Goal: Task Accomplishment & Management: Complete application form

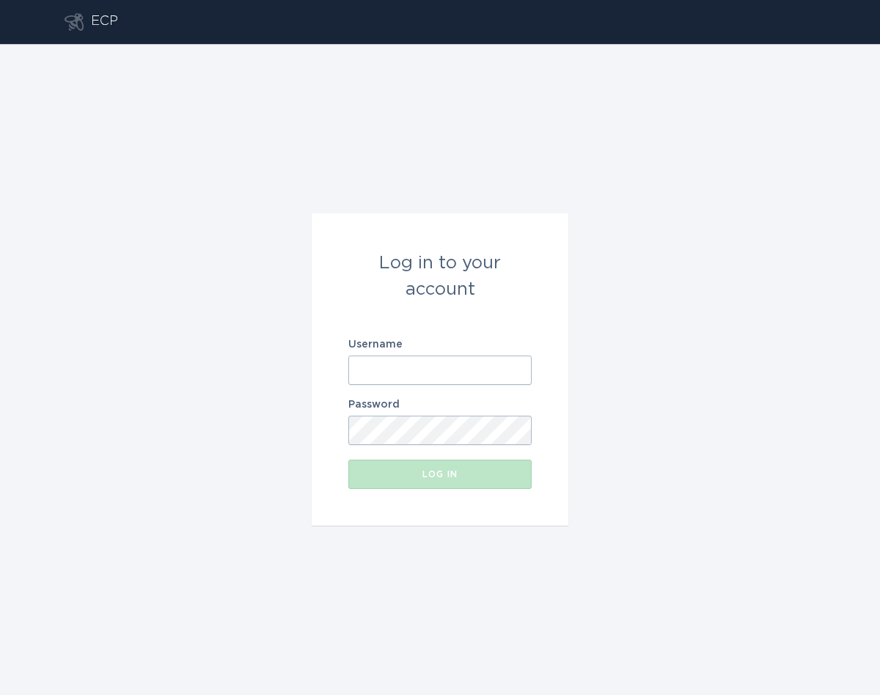
click at [415, 366] on input "Username" at bounding box center [439, 370] width 183 height 29
type input "[EMAIL_ADDRESS][DOMAIN_NAME]"
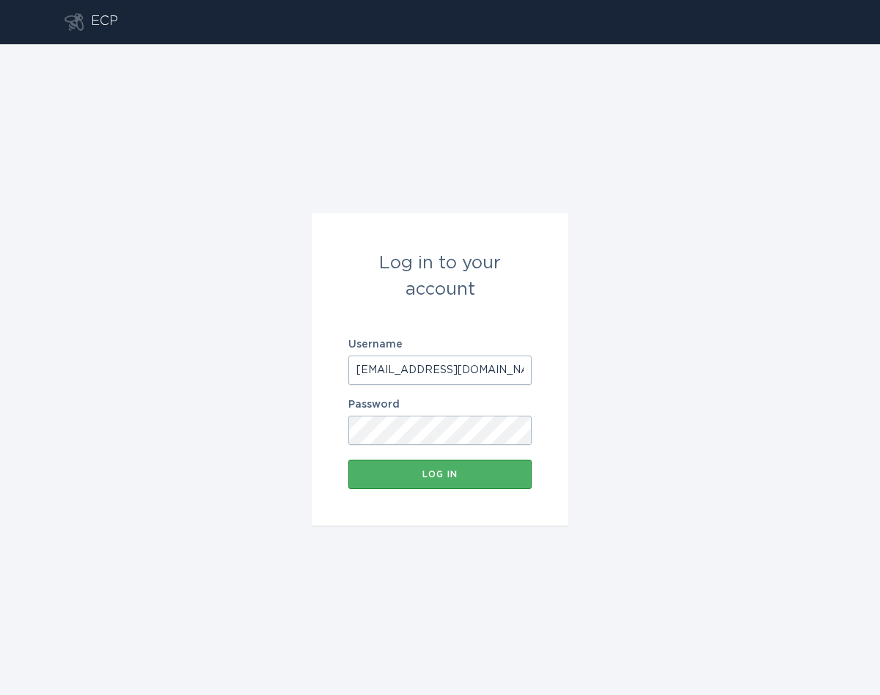
click at [486, 474] on div "Log in" at bounding box center [440, 474] width 169 height 9
click at [564, 439] on form "Log in to your account Username [EMAIL_ADDRESS][DOMAIN_NAME] Password Log in" at bounding box center [440, 369] width 257 height 312
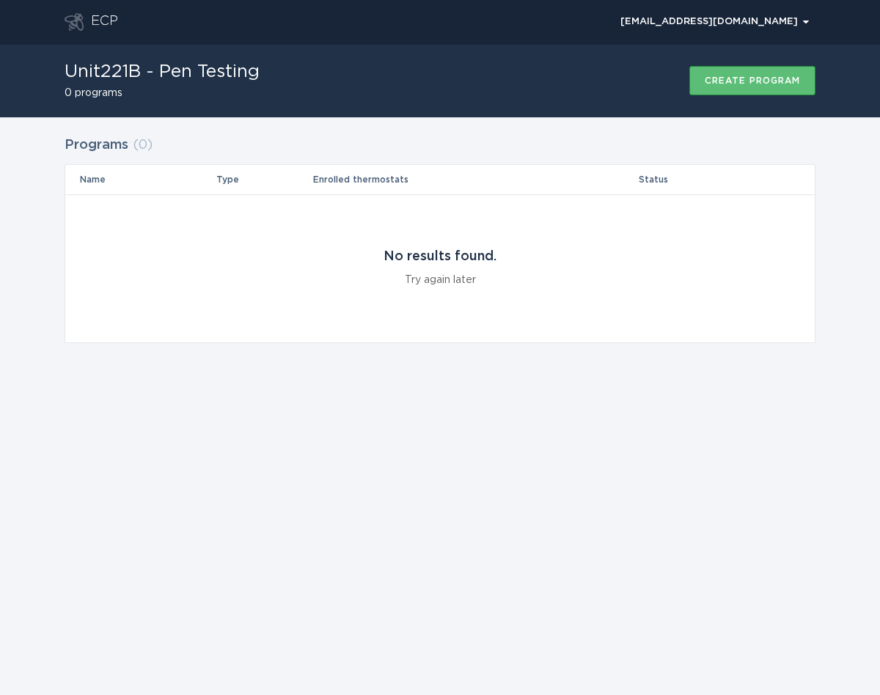
drag, startPoint x: 464, startPoint y: 81, endPoint x: 707, endPoint y: 104, distance: 243.8
click at [464, 81] on div "Unit221B - Pen Testing 0 programs Create program" at bounding box center [440, 80] width 751 height 73
click at [802, 87] on button "Create program" at bounding box center [752, 80] width 126 height 29
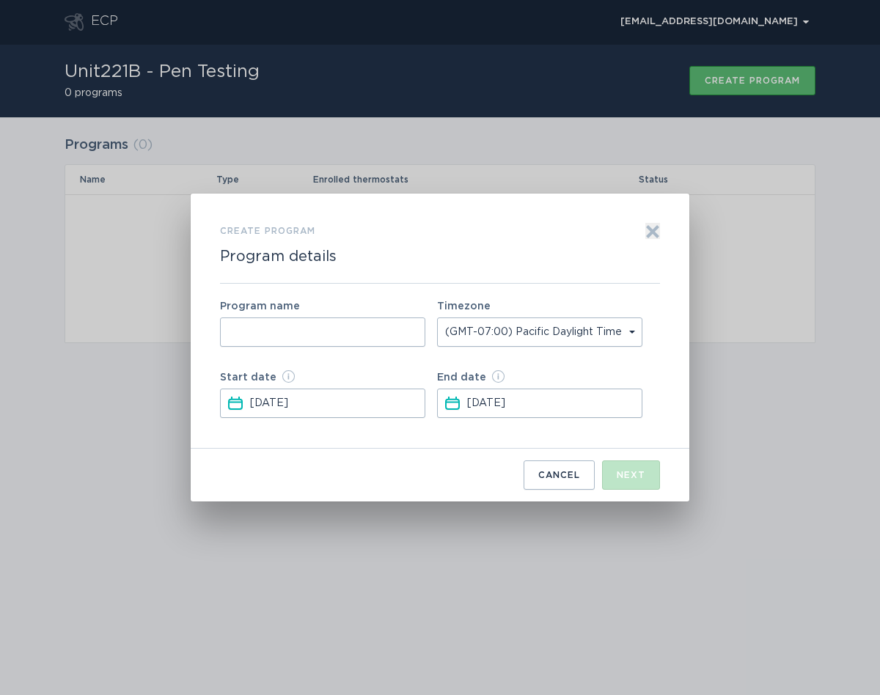
click at [315, 339] on input "Form to create a program" at bounding box center [322, 332] width 205 height 29
type input "Test 00000"
click at [633, 482] on button "Next" at bounding box center [631, 475] width 58 height 29
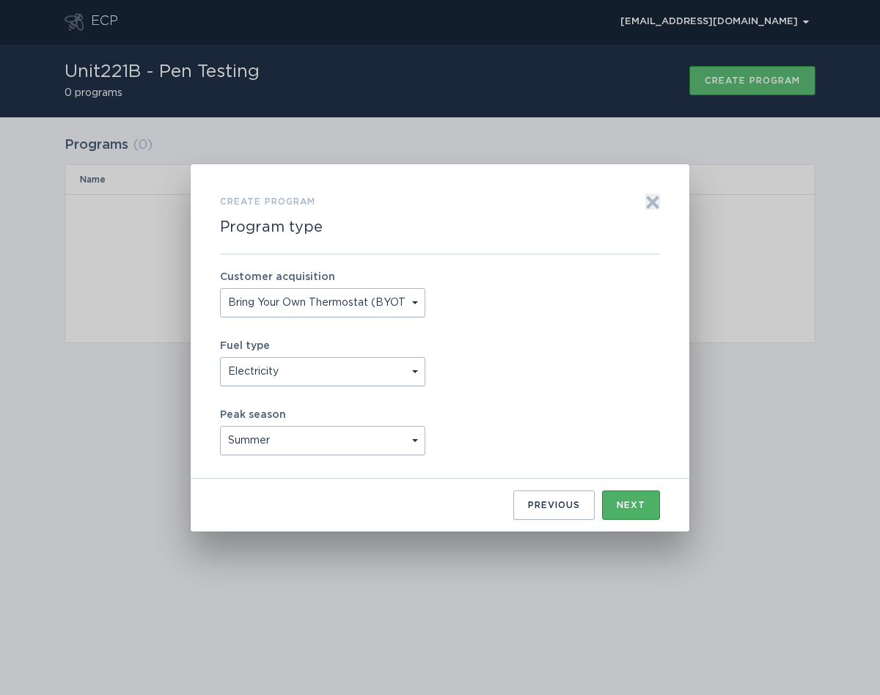
click at [636, 503] on div "Next" at bounding box center [631, 505] width 29 height 9
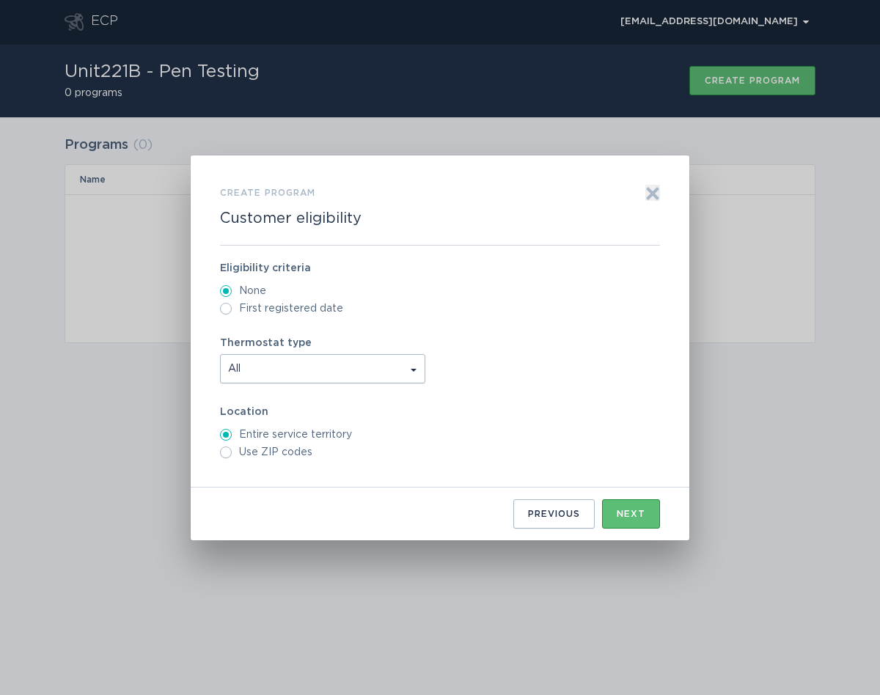
click at [275, 362] on span "All" at bounding box center [323, 369] width 204 height 28
click at [455, 351] on div "Thermostat type All" at bounding box center [440, 360] width 440 height 45
click at [285, 455] on label "Use ZIP codes" at bounding box center [440, 453] width 440 height 12
click at [232, 455] on input "Use ZIP codes" at bounding box center [226, 453] width 12 height 12
radio input "true"
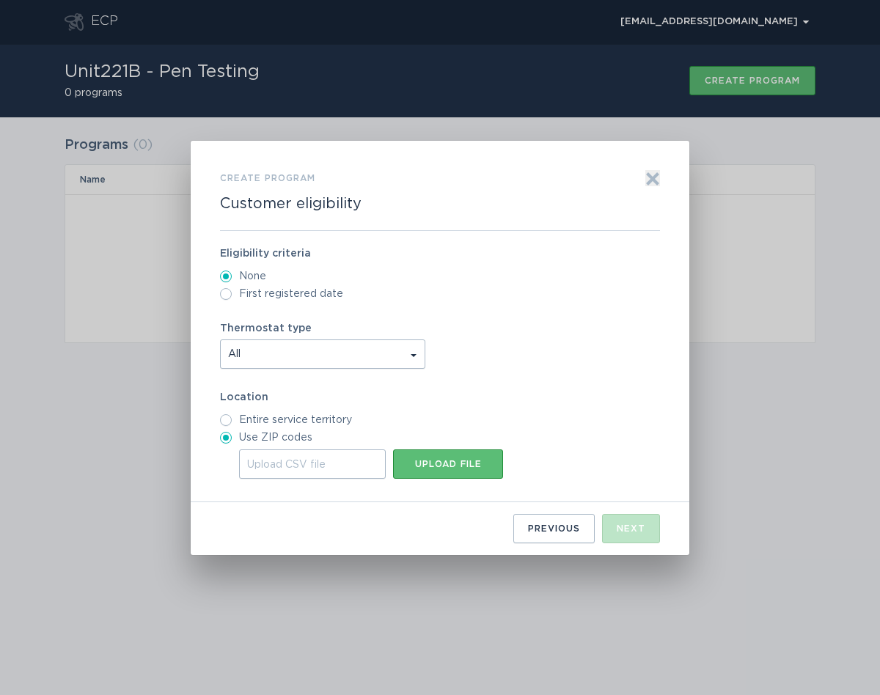
click at [288, 417] on label "Entire service territory" at bounding box center [440, 420] width 440 height 12
click at [232, 417] on input "Entire service territory" at bounding box center [226, 420] width 12 height 12
radio input "true"
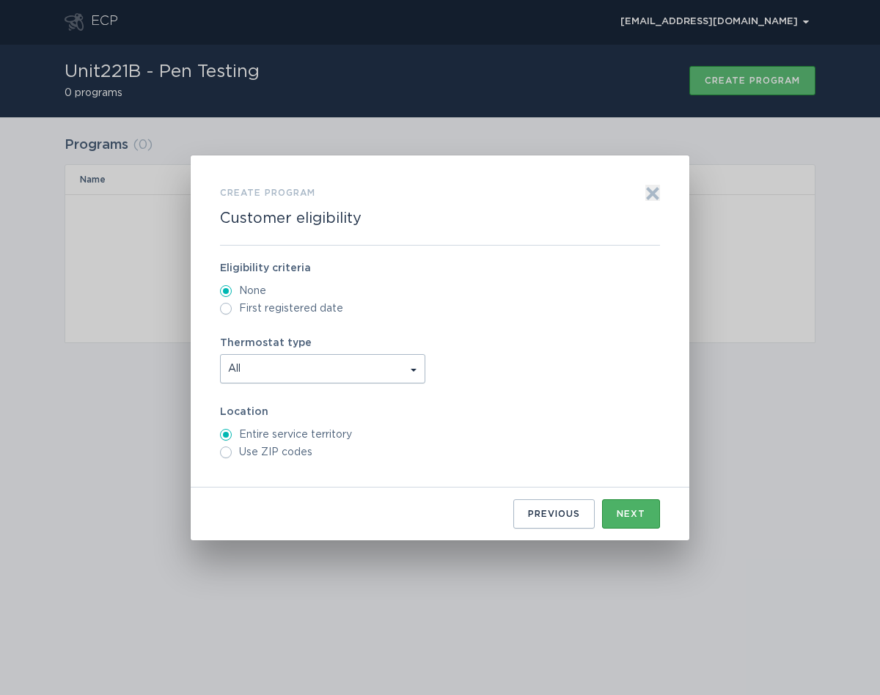
click at [625, 511] on div "Next" at bounding box center [631, 514] width 29 height 9
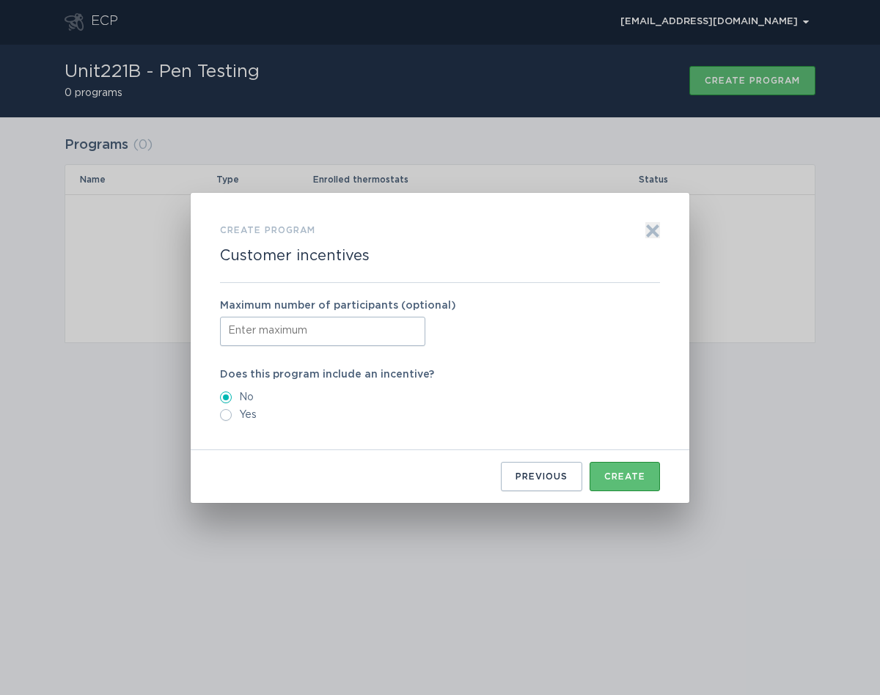
click at [349, 331] on input "Form to create a program" at bounding box center [322, 331] width 205 height 29
type input "1"
click at [615, 474] on div "Create" at bounding box center [624, 476] width 41 height 9
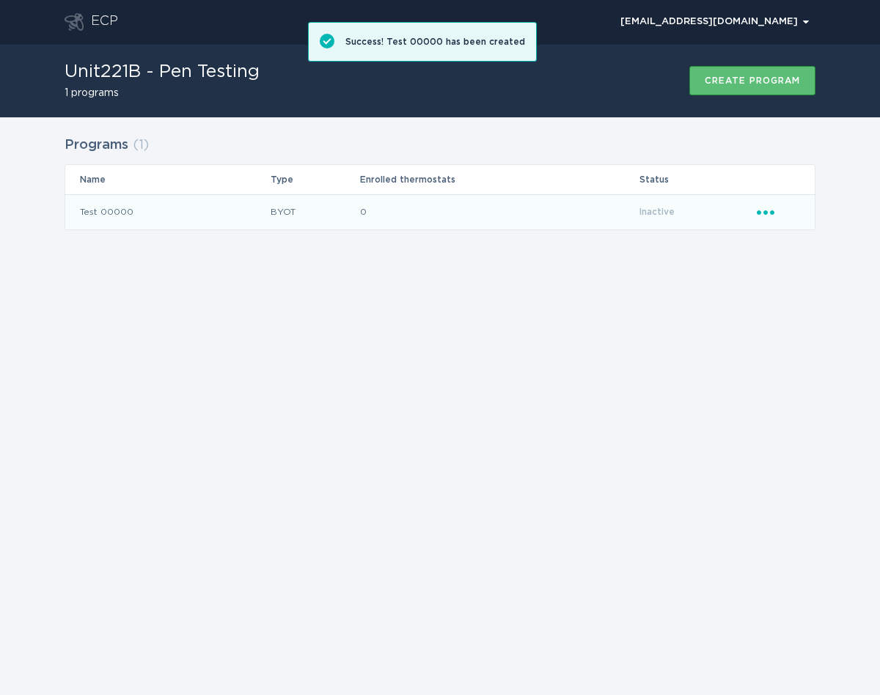
click at [189, 211] on td "Test 00000" at bounding box center [167, 211] width 205 height 35
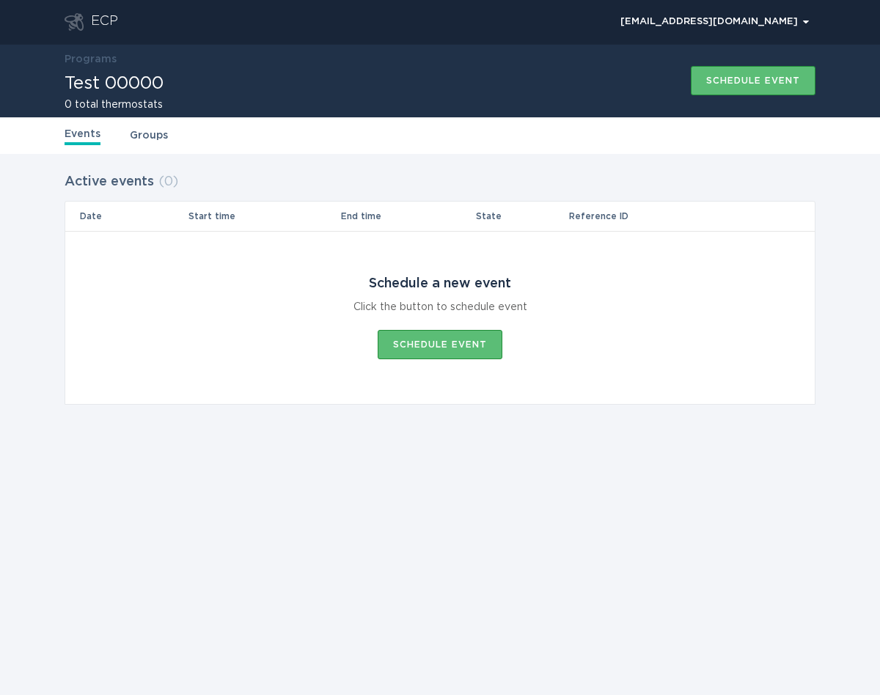
click at [132, 136] on link "Groups" at bounding box center [149, 136] width 38 height 16
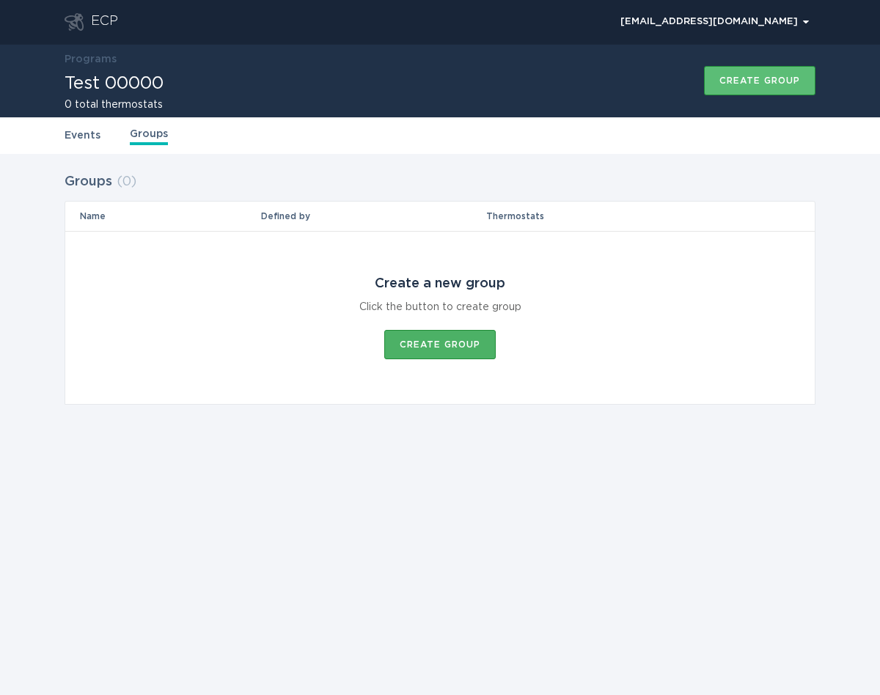
click at [463, 347] on div "Create group" at bounding box center [440, 344] width 81 height 9
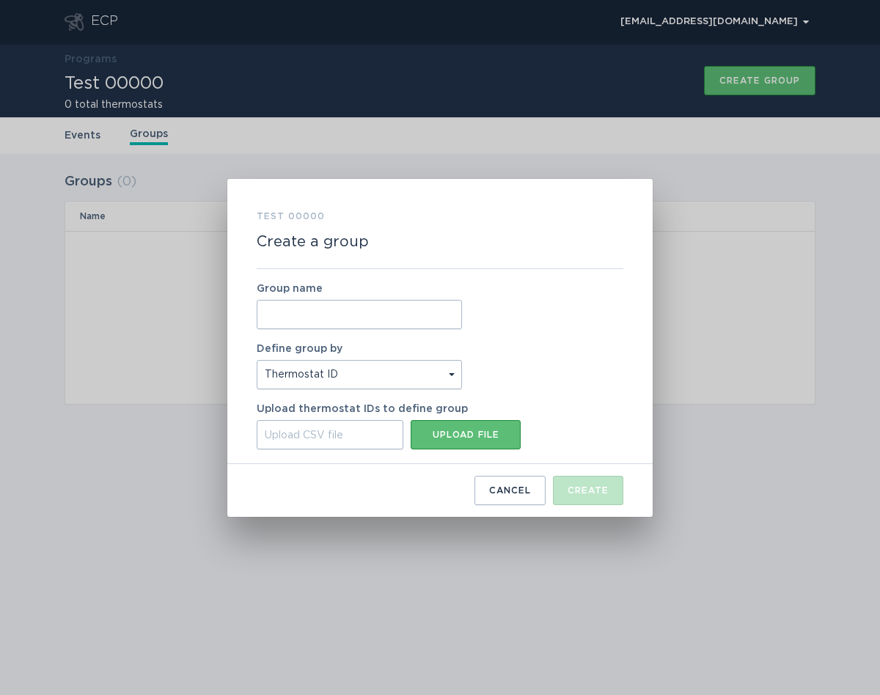
click at [412, 327] on input "Group name" at bounding box center [359, 314] width 205 height 29
type input "1"
click at [416, 371] on select "Thermostat ID Location" at bounding box center [359, 374] width 205 height 29
click at [463, 429] on button "Upload file" at bounding box center [466, 434] width 110 height 29
click at [193, 238] on div "Test 00000 Create a group Group name 1 Define group by Thermostat ID Location U…" at bounding box center [440, 347] width 880 height 695
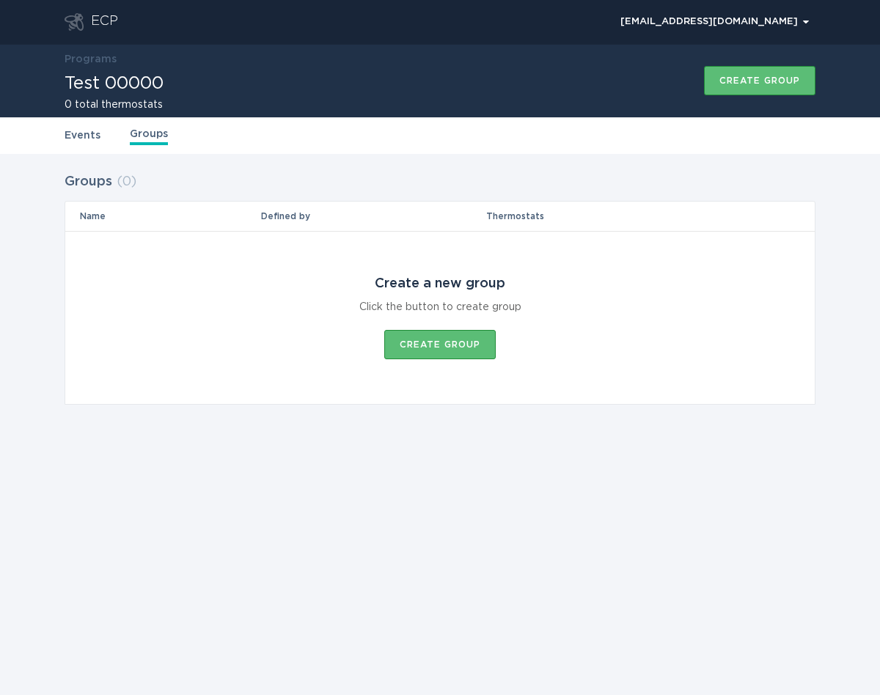
click at [97, 141] on link "Events" at bounding box center [83, 136] width 36 height 16
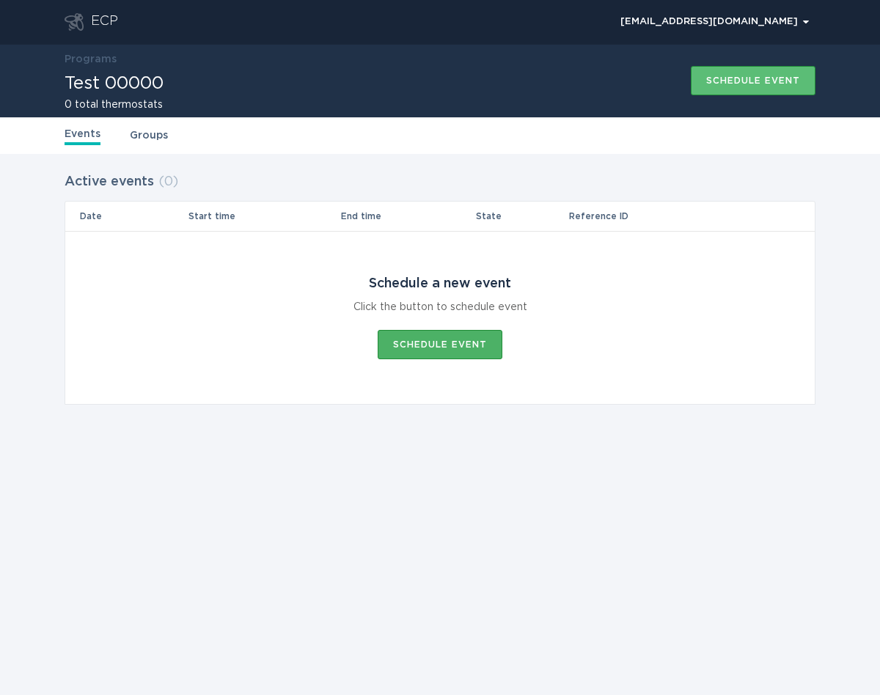
click at [472, 350] on button "Schedule event" at bounding box center [440, 344] width 125 height 29
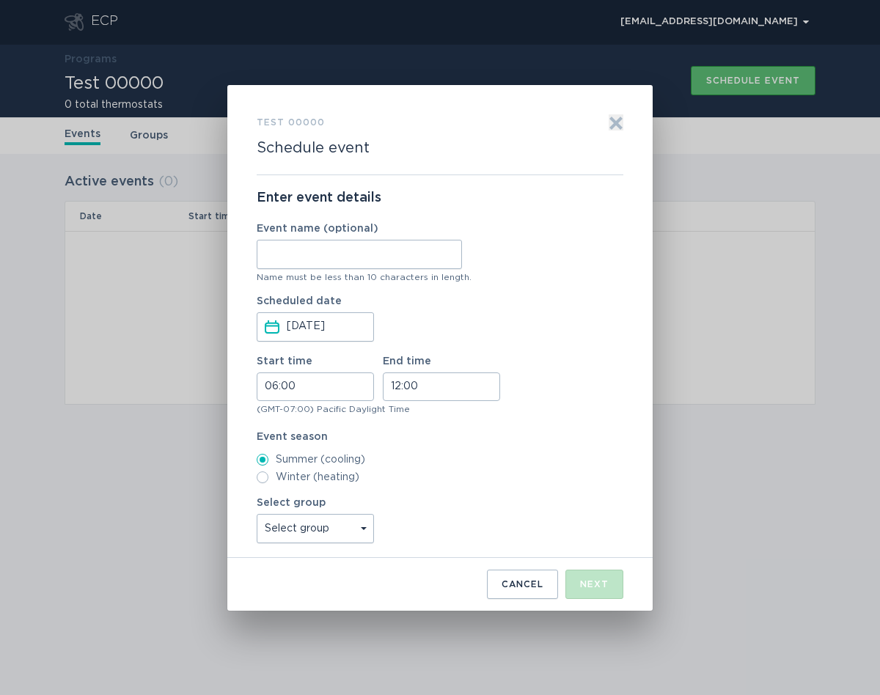
click at [416, 260] on input "Event name (optional)" at bounding box center [359, 254] width 205 height 29
click at [316, 543] on select "Select group All thermostats" at bounding box center [315, 528] width 117 height 29
click at [622, 131] on div "Exit" at bounding box center [616, 144] width 15 height 60
click at [620, 128] on icon "Exit" at bounding box center [616, 123] width 15 height 15
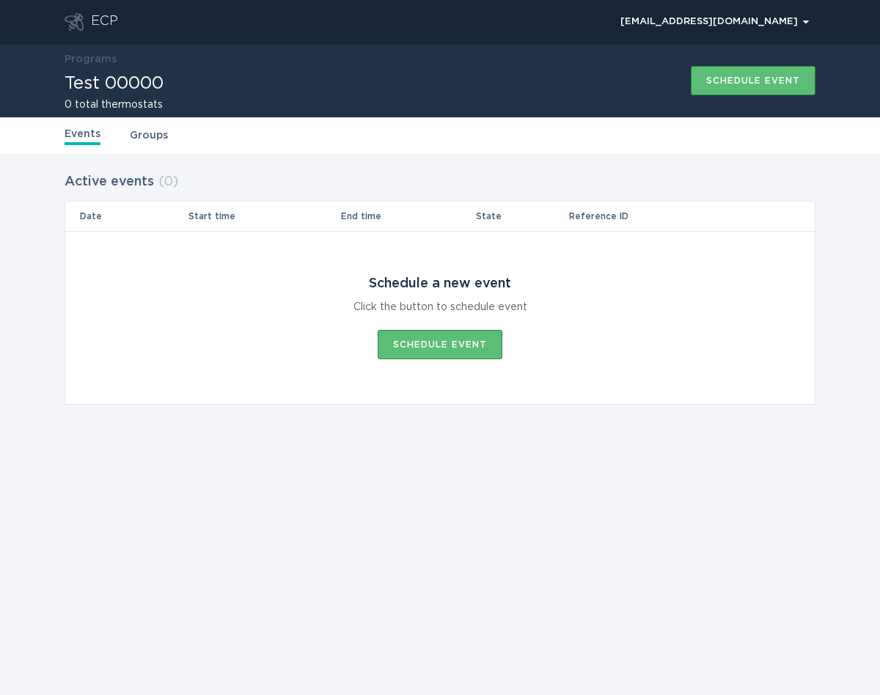
click at [146, 129] on link "Groups" at bounding box center [149, 136] width 38 height 16
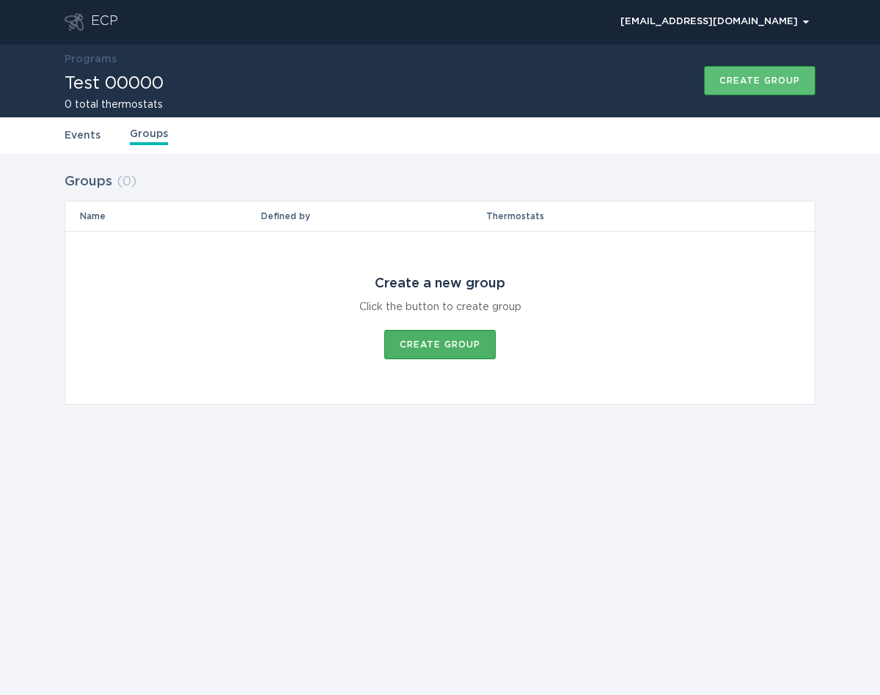
click at [452, 343] on div "Create group" at bounding box center [440, 344] width 81 height 9
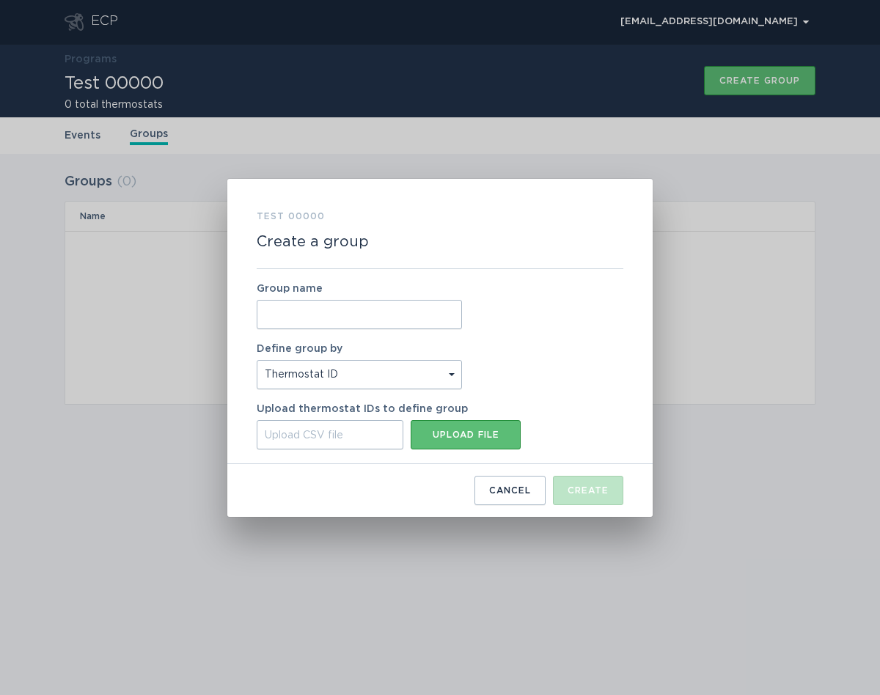
click at [357, 318] on input "Group name" at bounding box center [359, 314] width 205 height 29
type input "Test"
click at [544, 378] on div "Group name Test Define group by Thermostat ID Location Upload thermostat IDs to…" at bounding box center [440, 366] width 367 height 195
click at [405, 318] on input "Test" at bounding box center [359, 314] width 205 height 29
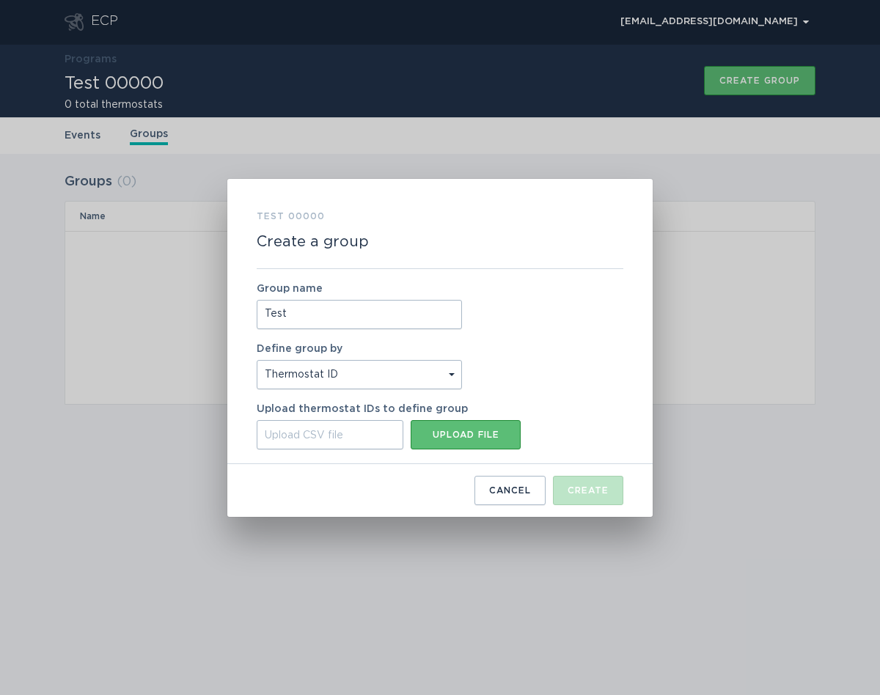
drag, startPoint x: 340, startPoint y: 90, endPoint x: 369, endPoint y: 99, distance: 30.6
click at [340, 89] on div "Test 00000 Create a group Group name Test Define group by Thermostat ID Locatio…" at bounding box center [440, 347] width 880 height 695
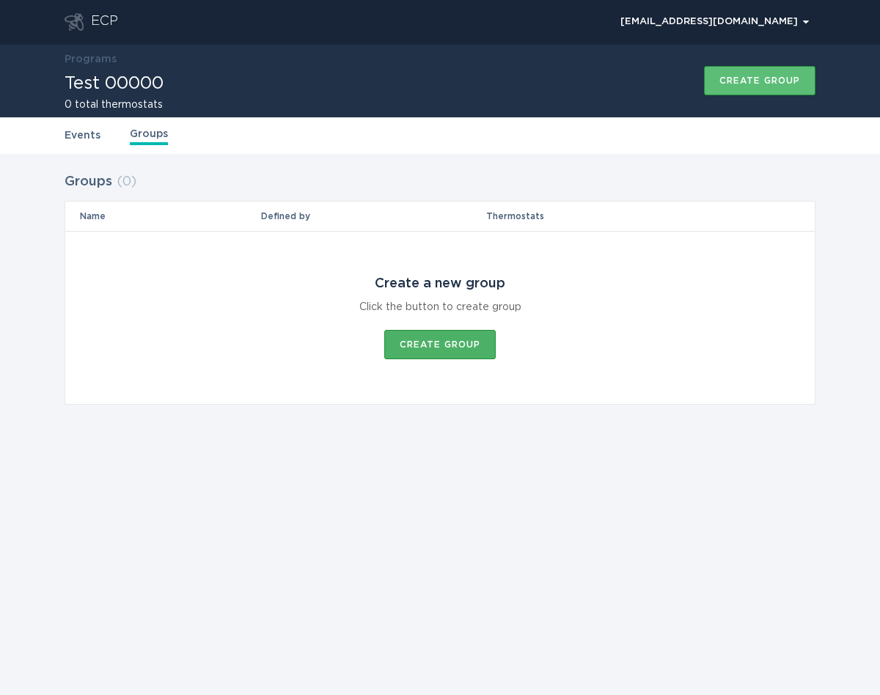
click at [461, 335] on button "Create group" at bounding box center [439, 344] width 111 height 29
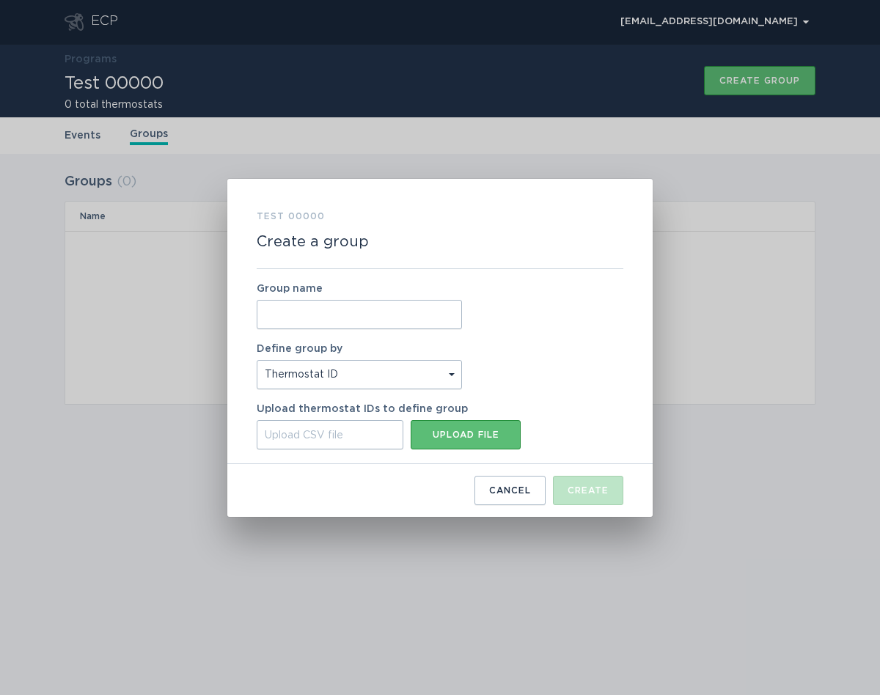
click at [422, 311] on input "Group name" at bounding box center [359, 314] width 205 height 29
type input "Test Group 00000 - OG Therm"
click at [452, 436] on div "Upload file" at bounding box center [465, 434] width 95 height 9
type input "C:\fakepath\og-therm.csv"
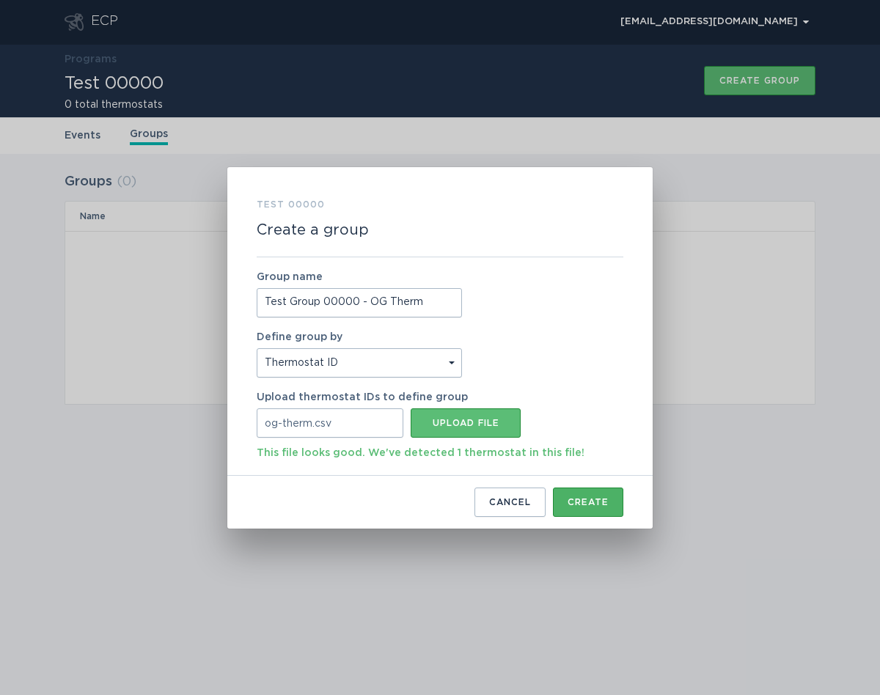
click at [606, 501] on div "Create" at bounding box center [588, 502] width 41 height 9
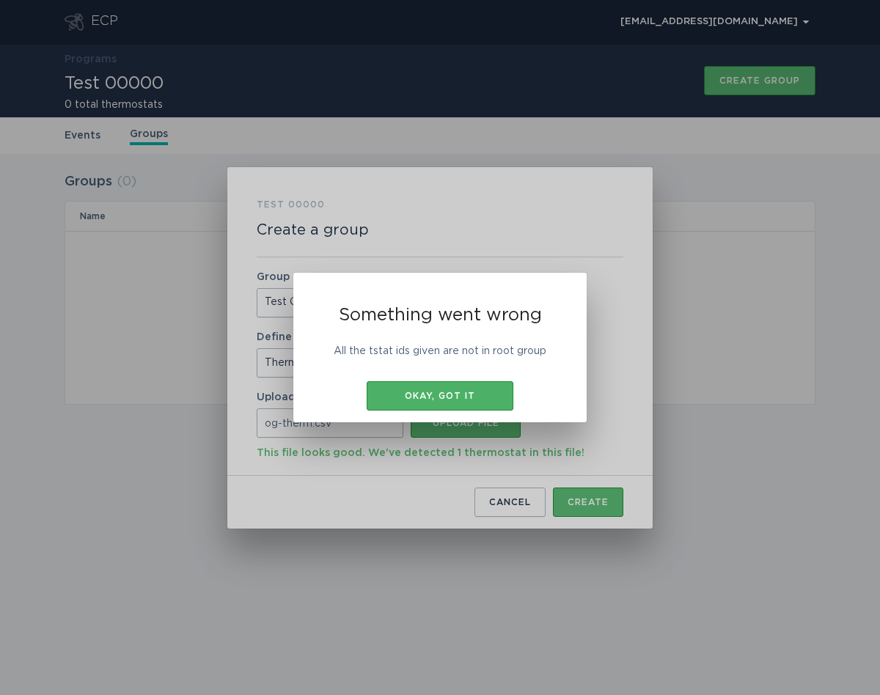
click at [502, 399] on div "Okay, got it" at bounding box center [440, 396] width 132 height 9
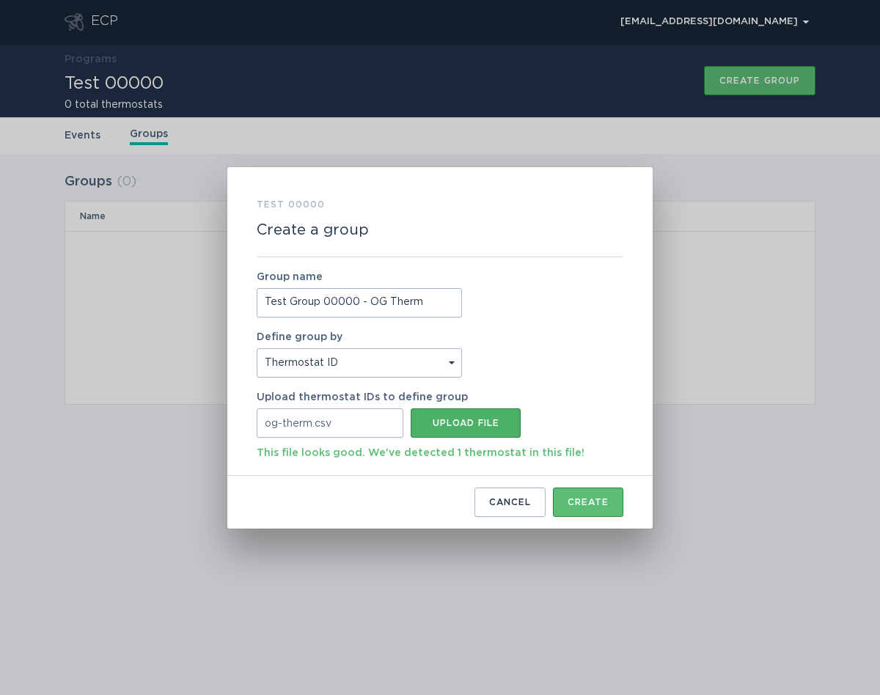
click at [492, 417] on button "Upload file" at bounding box center [466, 422] width 110 height 29
type input "C:\fakepath\new-therm.csv"
click at [609, 495] on button "Create" at bounding box center [588, 502] width 70 height 29
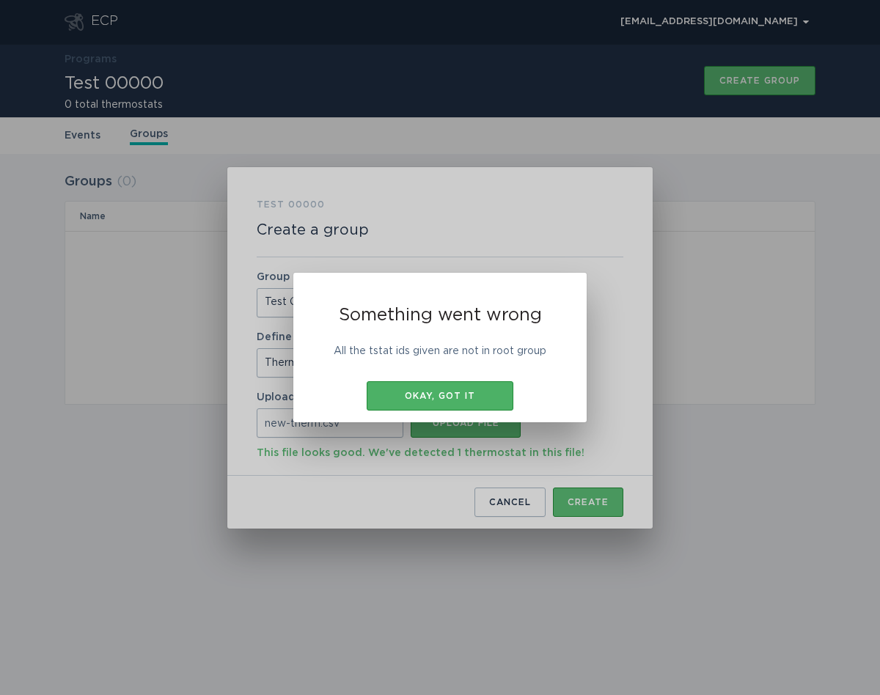
click at [461, 389] on button "Okay, got it" at bounding box center [440, 395] width 147 height 29
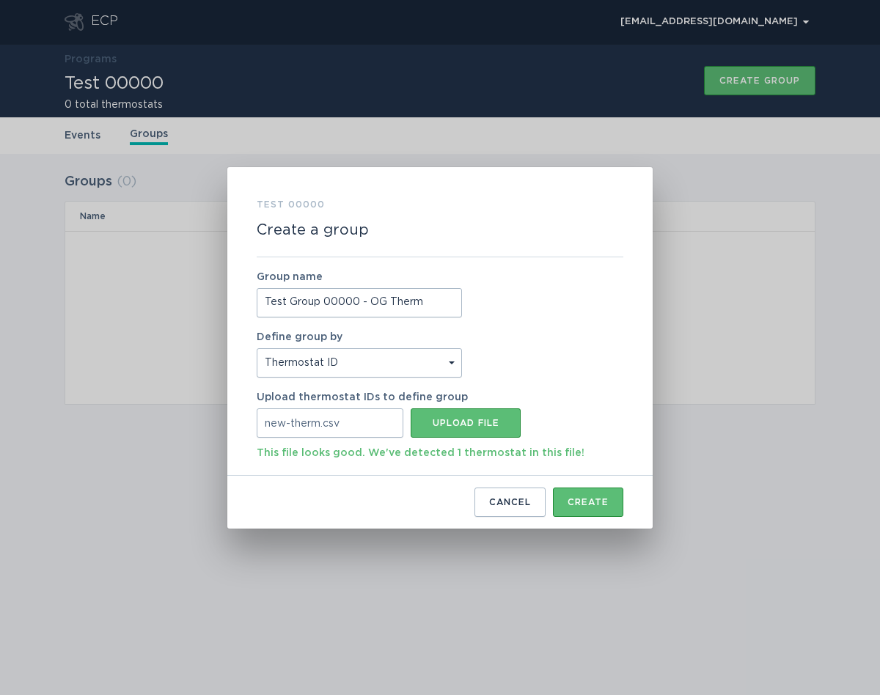
click at [692, 397] on div "Test 00000 Create a group Group name Test Group 00000 - OG Therm Define group b…" at bounding box center [440, 347] width 880 height 695
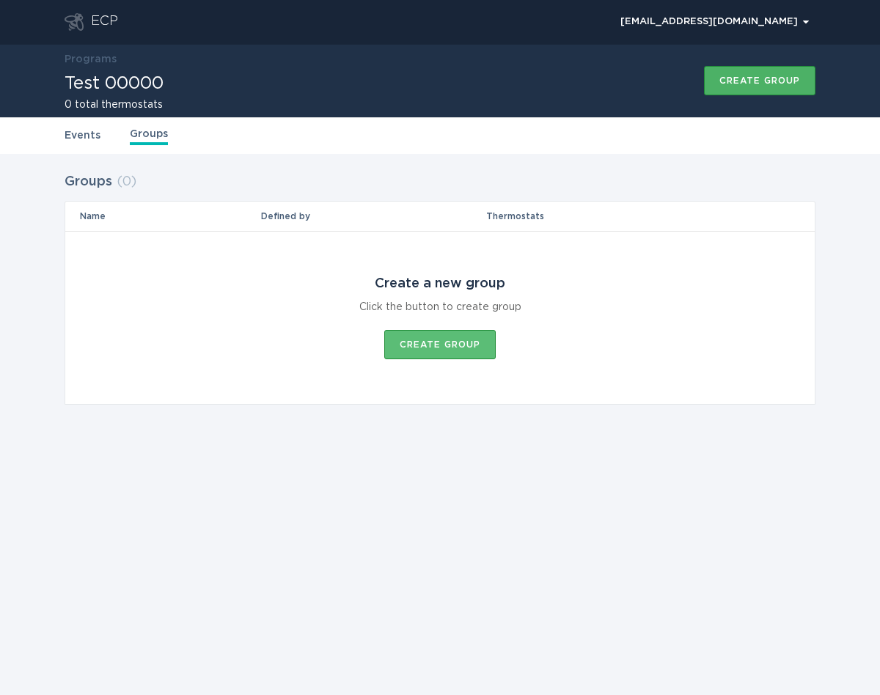
click at [725, 75] on button "Create group" at bounding box center [759, 80] width 111 height 29
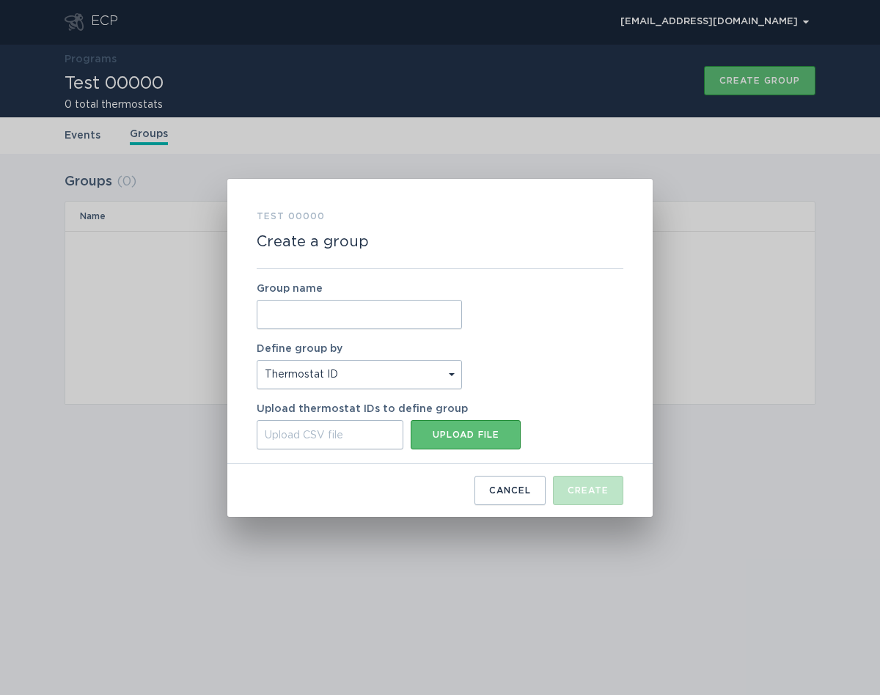
click at [412, 370] on select "Thermostat ID Location" at bounding box center [359, 374] width 205 height 29
select select "location.zip"
click at [257, 360] on select "Thermostat ID Location" at bounding box center [359, 374] width 205 height 29
click at [373, 323] on input "Group name" at bounding box center [359, 314] width 205 height 29
click at [372, 315] on input "1" at bounding box center [359, 314] width 205 height 29
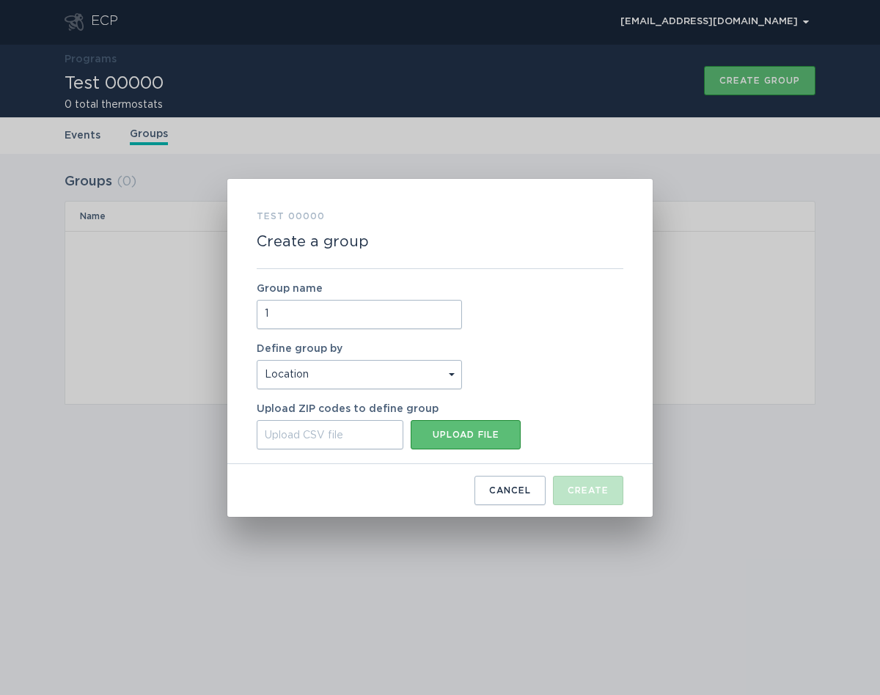
click at [372, 315] on input "1" at bounding box center [359, 314] width 205 height 29
type input "Location 00000 Group"
click at [477, 428] on button "Upload file" at bounding box center [466, 434] width 110 height 29
type input "C:\fakepath\00000.csv"
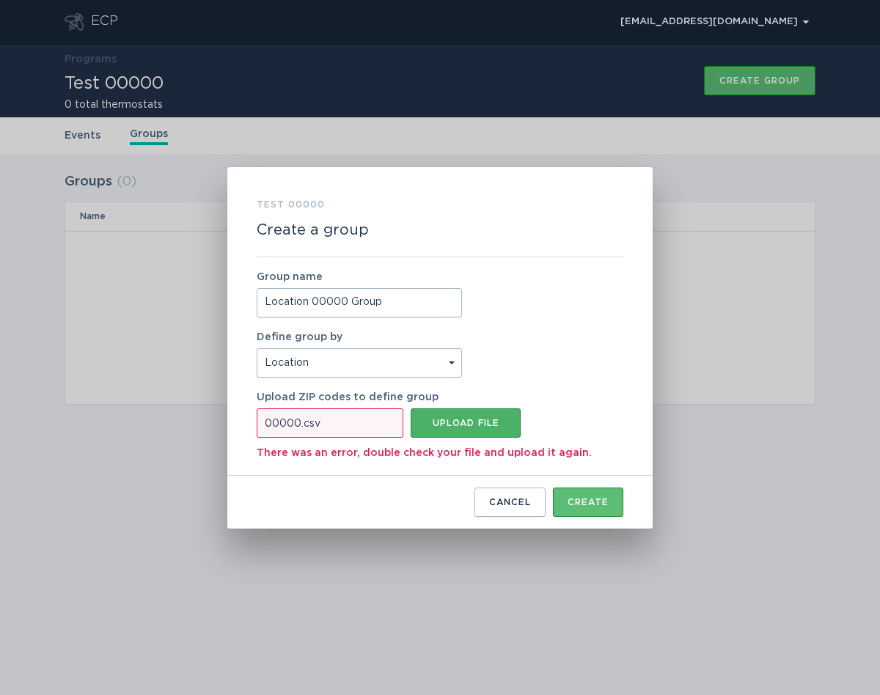
click at [491, 419] on div "Upload file" at bounding box center [465, 423] width 95 height 9
type input "C:\fakepath\00000.csv"
click at [601, 507] on button "Create" at bounding box center [588, 502] width 70 height 29
click at [483, 431] on button "Upload file" at bounding box center [466, 422] width 110 height 29
type input "C:\fakepath\00000.csv"
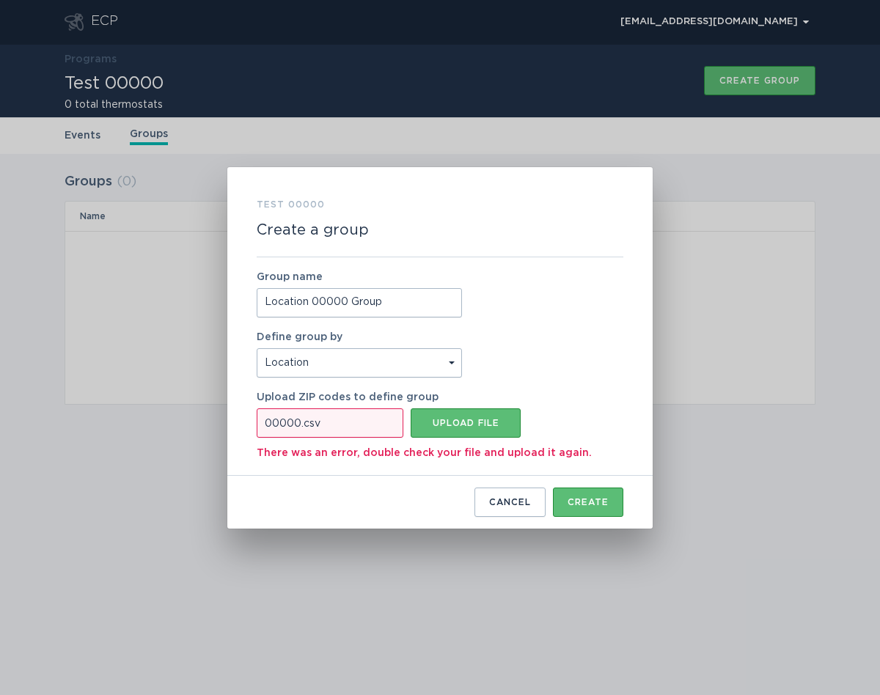
click at [188, 385] on div "Test 00000 Create a group Group name Location 00000 Group Define group by Therm…" at bounding box center [440, 347] width 880 height 695
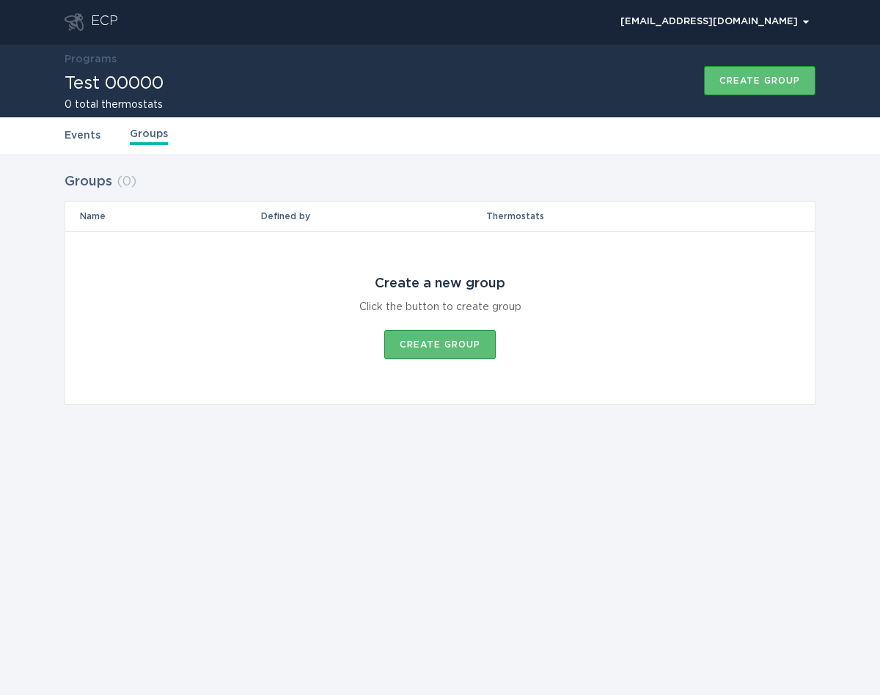
click at [84, 131] on link "Events" at bounding box center [83, 136] width 36 height 16
